Goal: Task Accomplishment & Management: Use online tool/utility

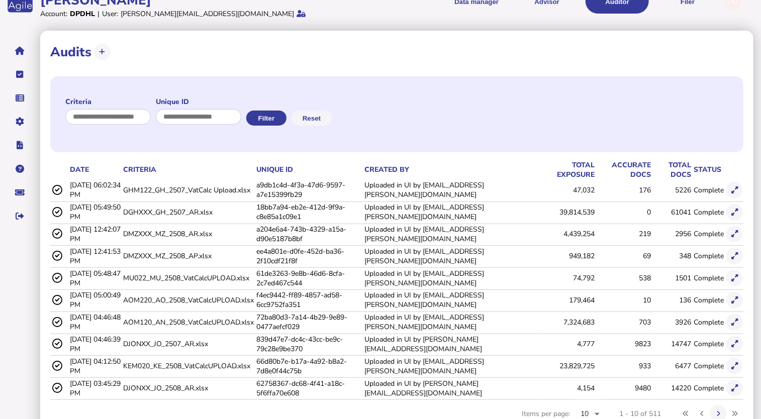
scroll to position [50, 0]
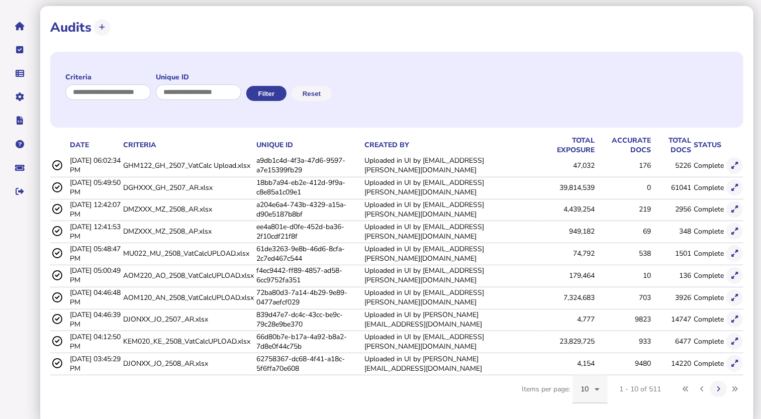
click at [598, 388] on icon at bounding box center [597, 389] width 12 height 12
click at [591, 352] on mat-option "100" at bounding box center [589, 359] width 35 height 24
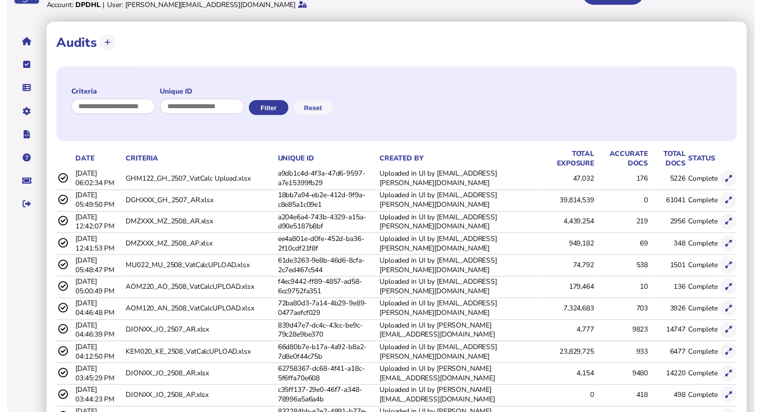
scroll to position [0, 0]
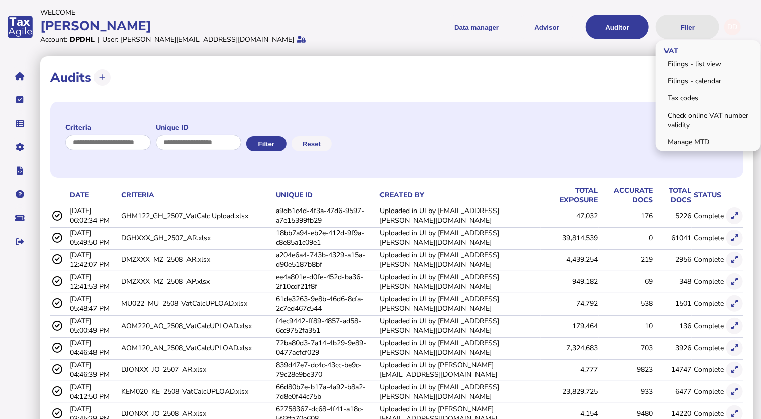
click at [689, 30] on button "Filer" at bounding box center [687, 27] width 63 height 25
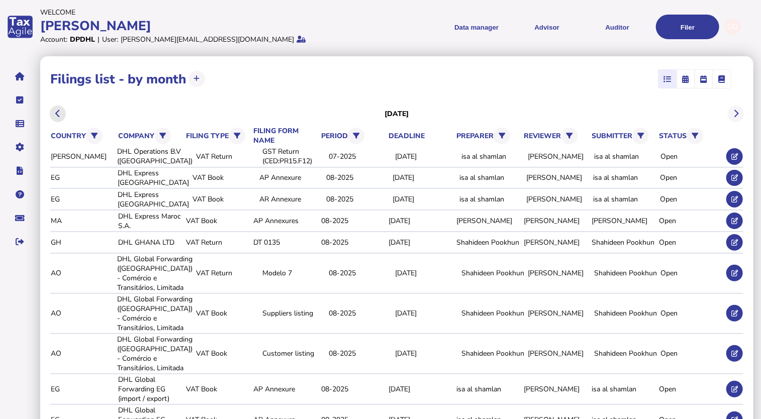
click at [60, 116] on button at bounding box center [58, 114] width 17 height 17
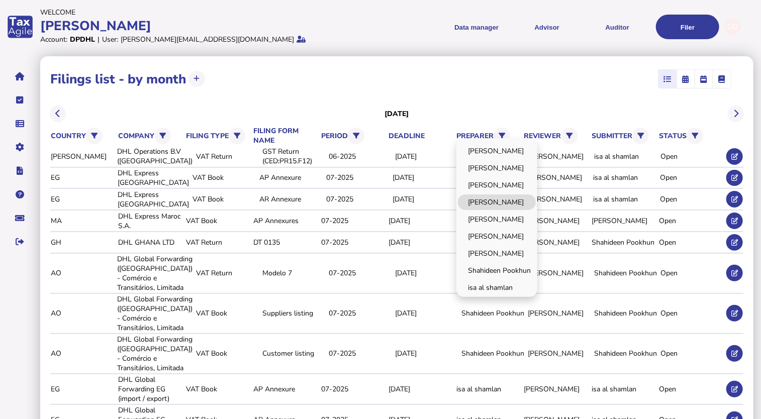
click at [497, 203] on link "[PERSON_NAME]" at bounding box center [497, 202] width 78 height 16
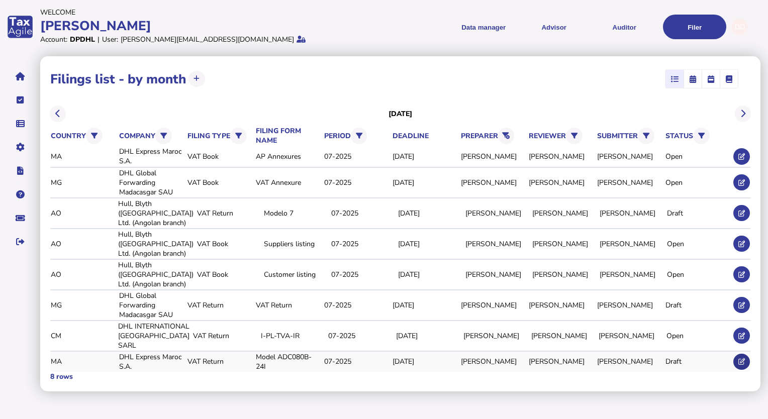
click at [740, 361] on icon at bounding box center [741, 361] width 7 height 7
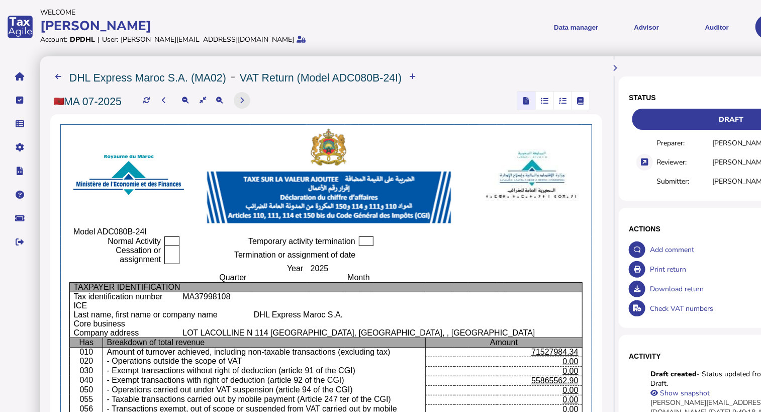
click at [237, 98] on button at bounding box center [242, 100] width 17 height 17
